Goal: Task Accomplishment & Management: Complete application form

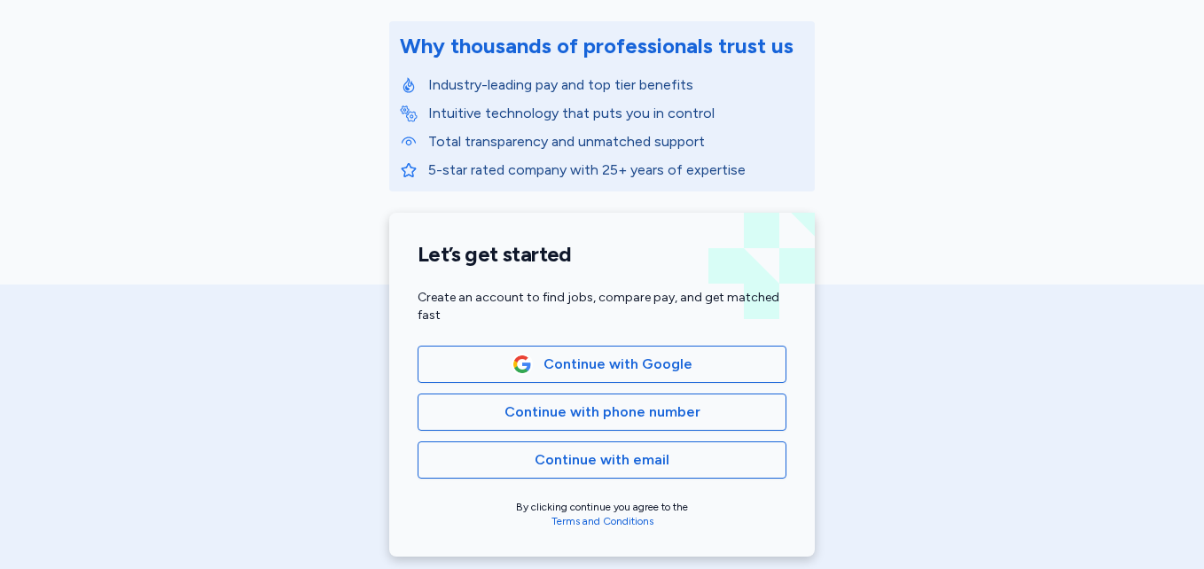
scroll to position [219, 0]
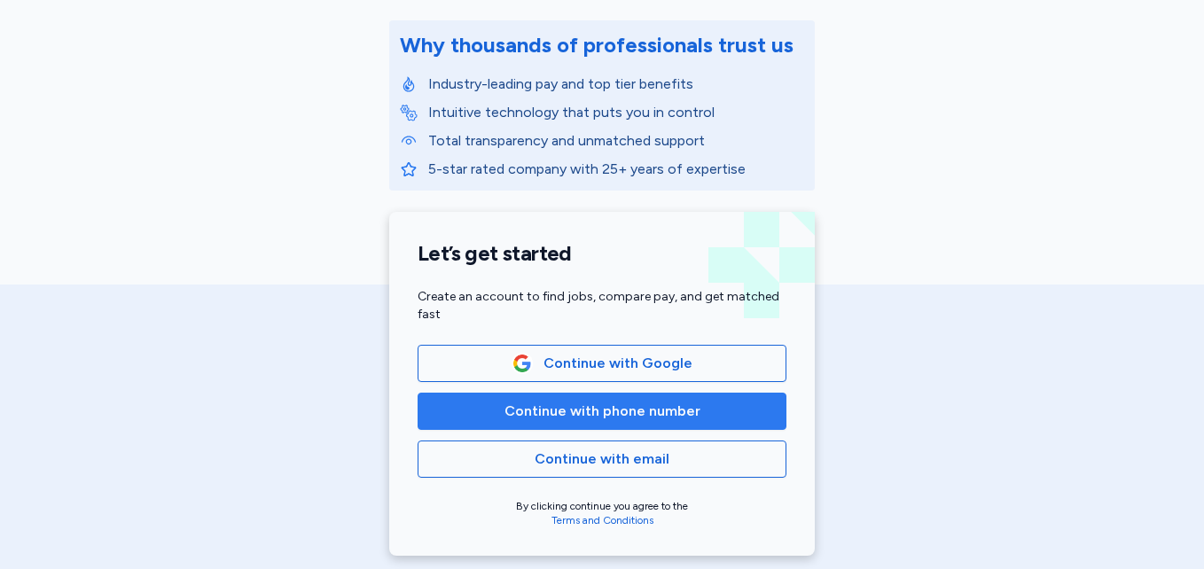
click at [695, 425] on button "Continue with phone number" at bounding box center [601, 411] width 369 height 37
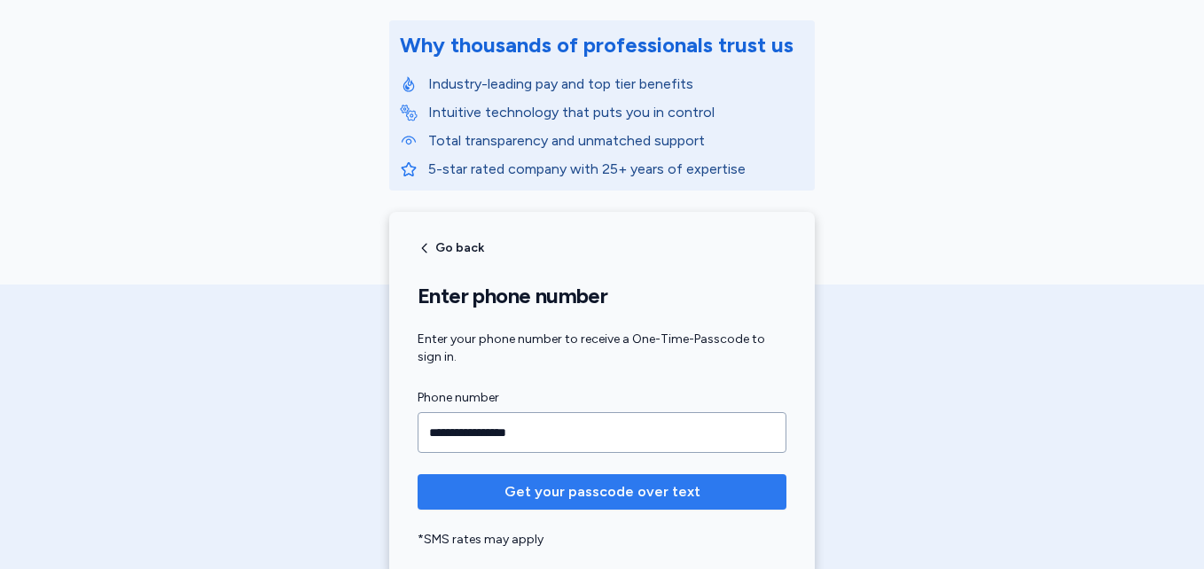
type input "**********"
click at [710, 503] on button "Get your passcode over text" at bounding box center [601, 491] width 369 height 35
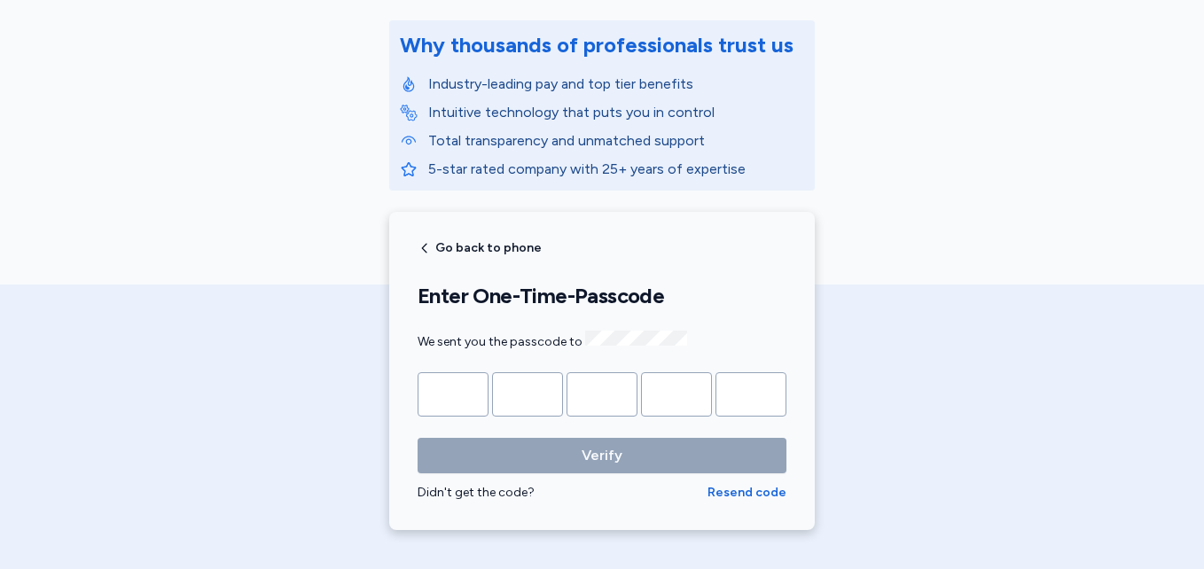
type input "*"
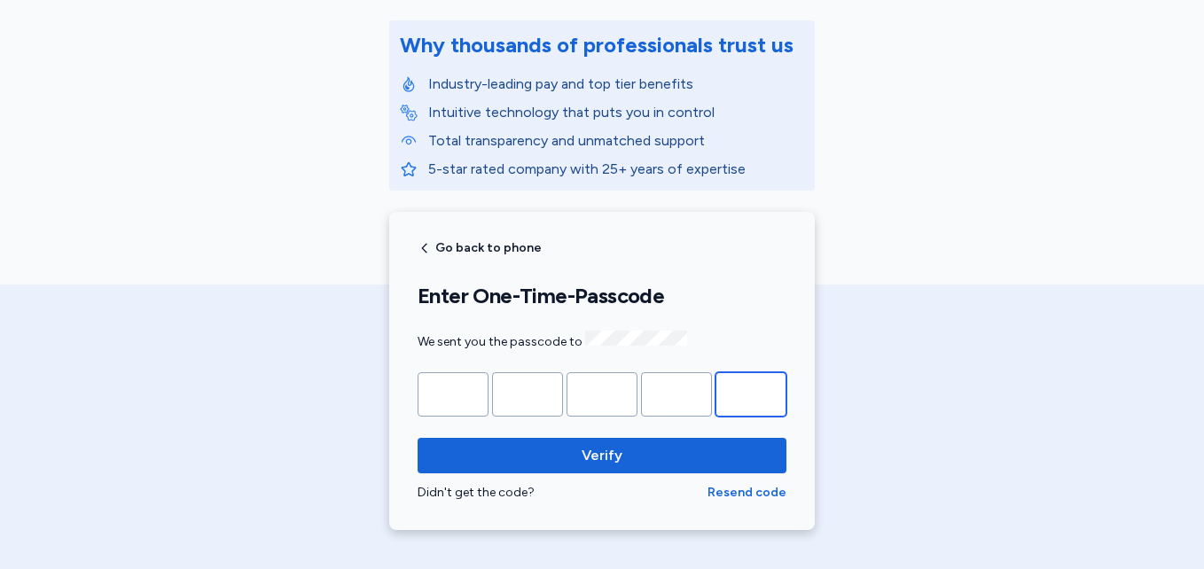
type input "*"
click at [417, 438] on button "Verify" at bounding box center [601, 455] width 369 height 35
